Goal: Submit feedback/report problem

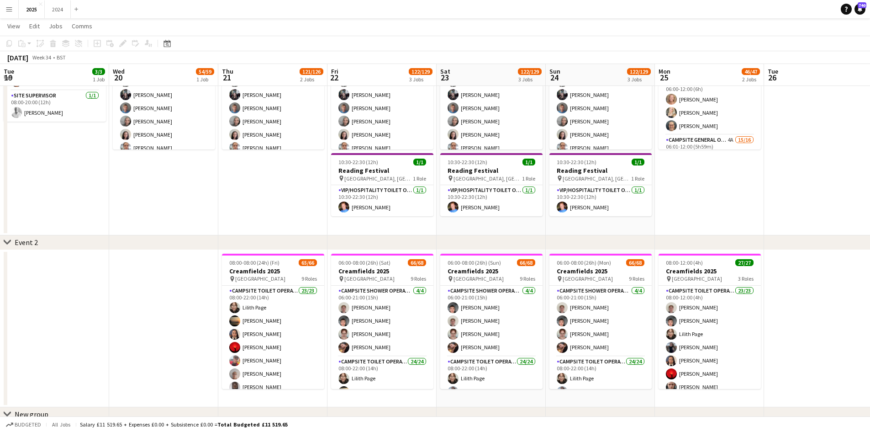
scroll to position [0, 314]
